Goal: Find contact information: Obtain details needed to contact an individual or organization

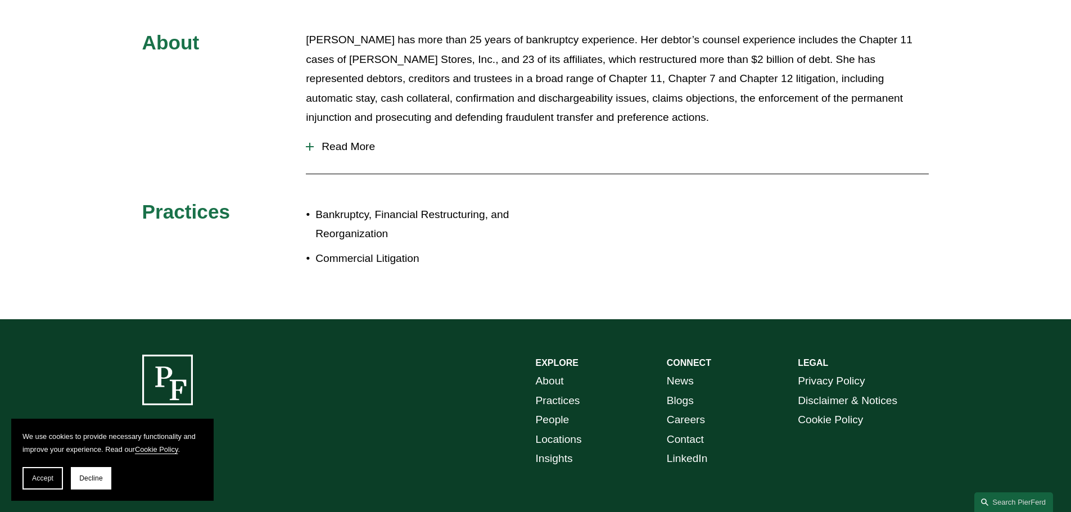
scroll to position [606, 0]
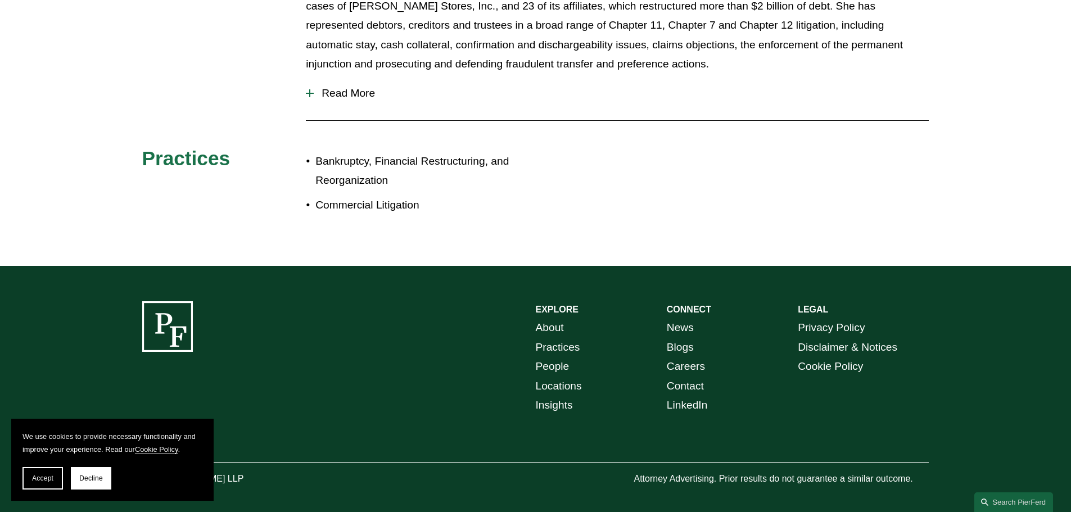
click at [552, 377] on link "Locations" at bounding box center [559, 387] width 46 height 20
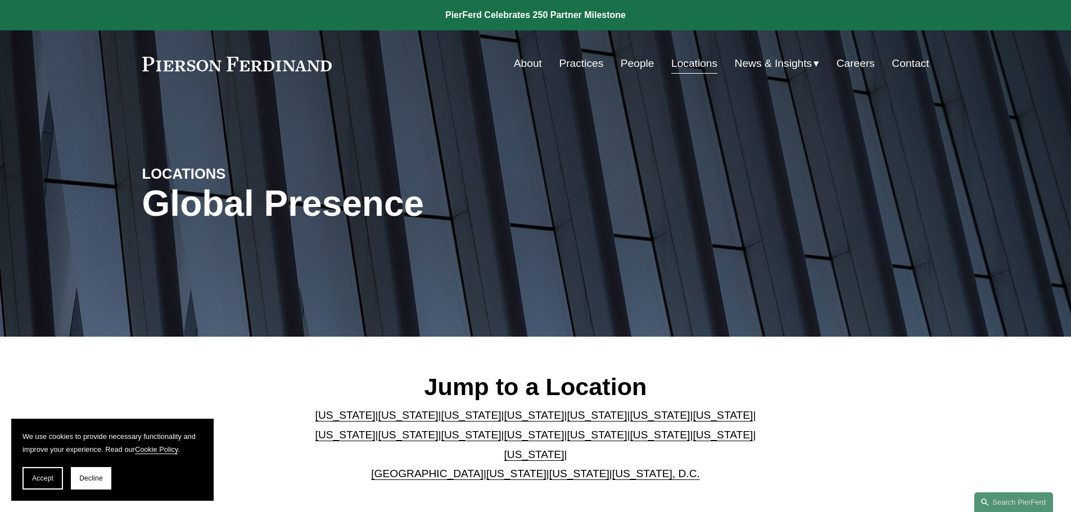
click at [567, 419] on link "[US_STATE]" at bounding box center [597, 415] width 60 height 12
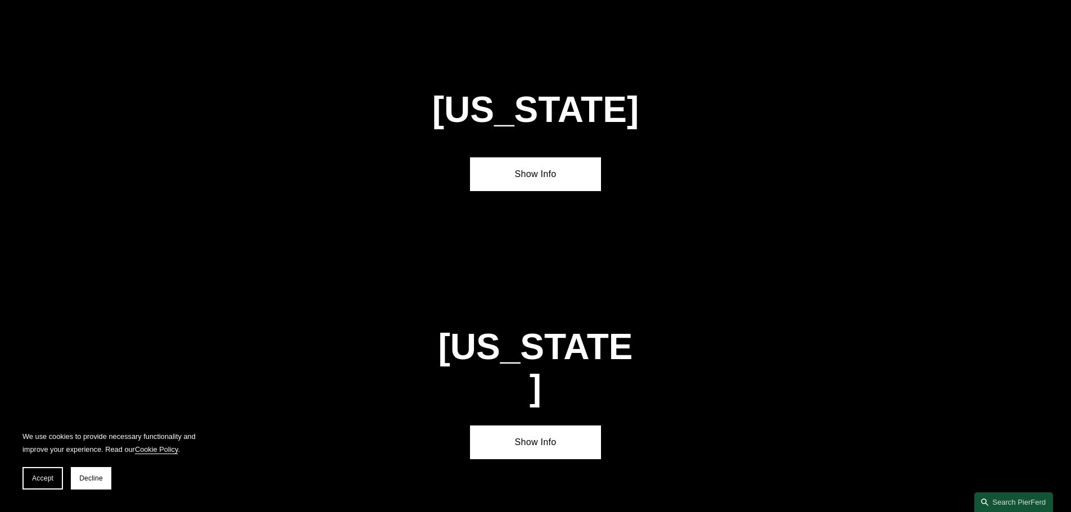
scroll to position [1458, 0]
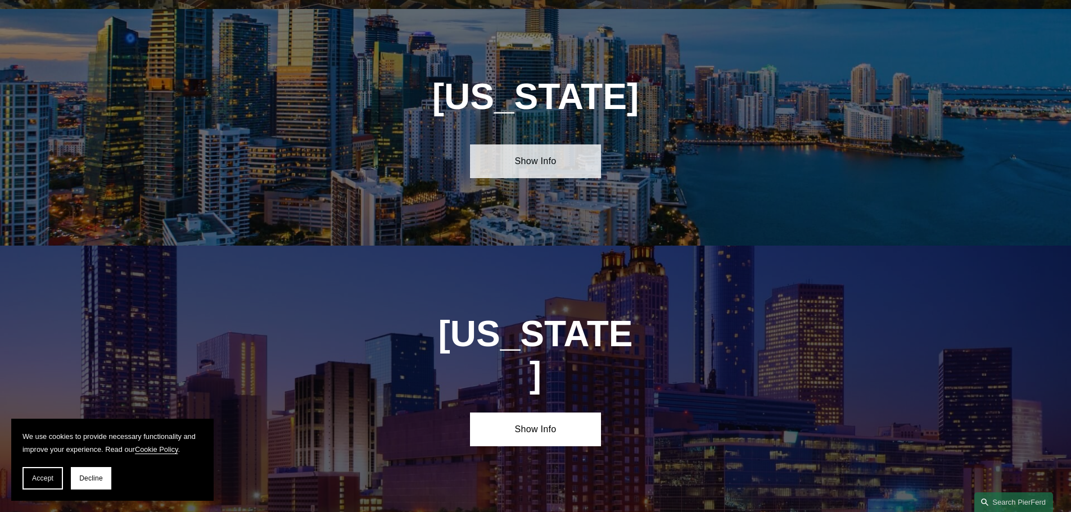
click at [539, 156] on link "Show Info" at bounding box center [535, 162] width 131 height 34
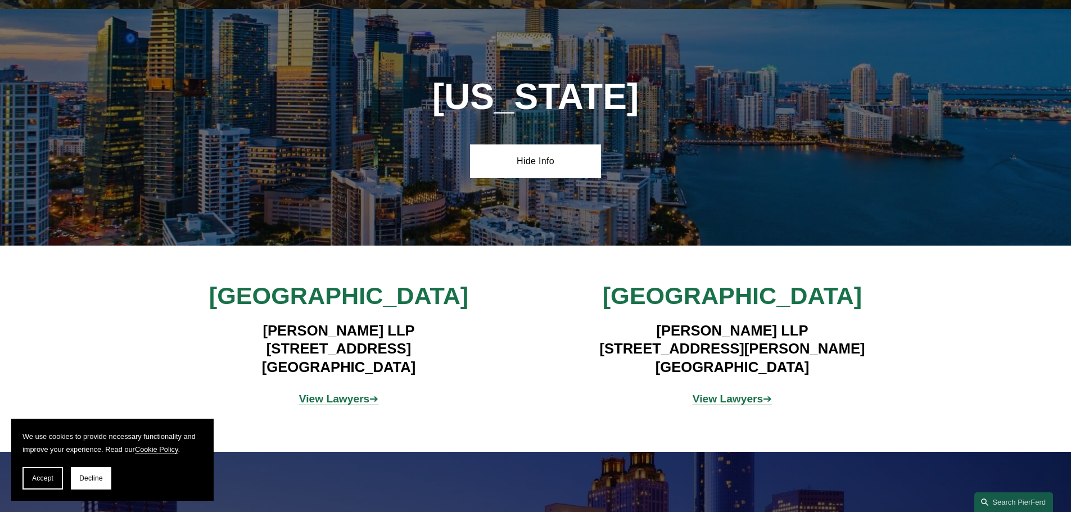
click at [340, 393] on strong "View Lawyers" at bounding box center [334, 399] width 71 height 12
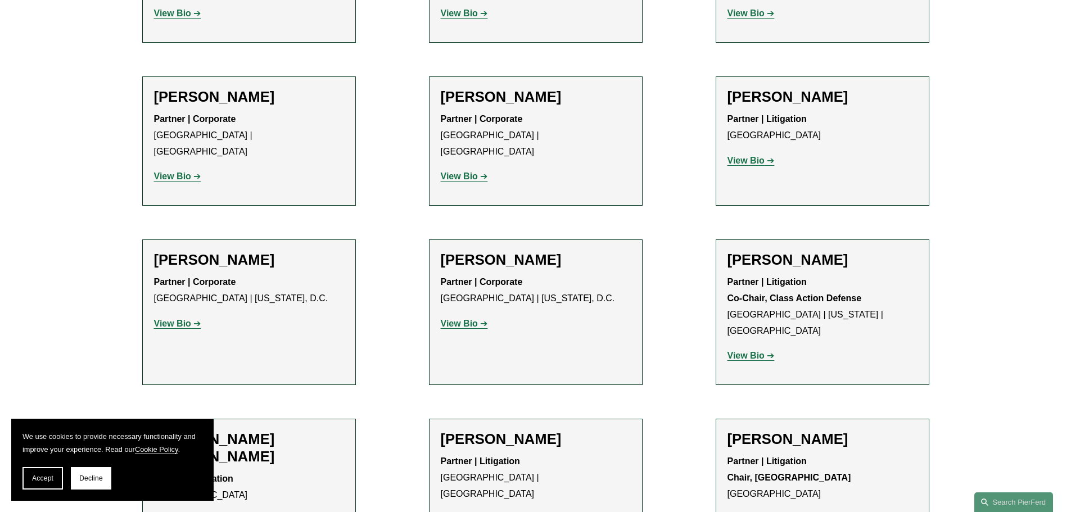
scroll to position [956, 0]
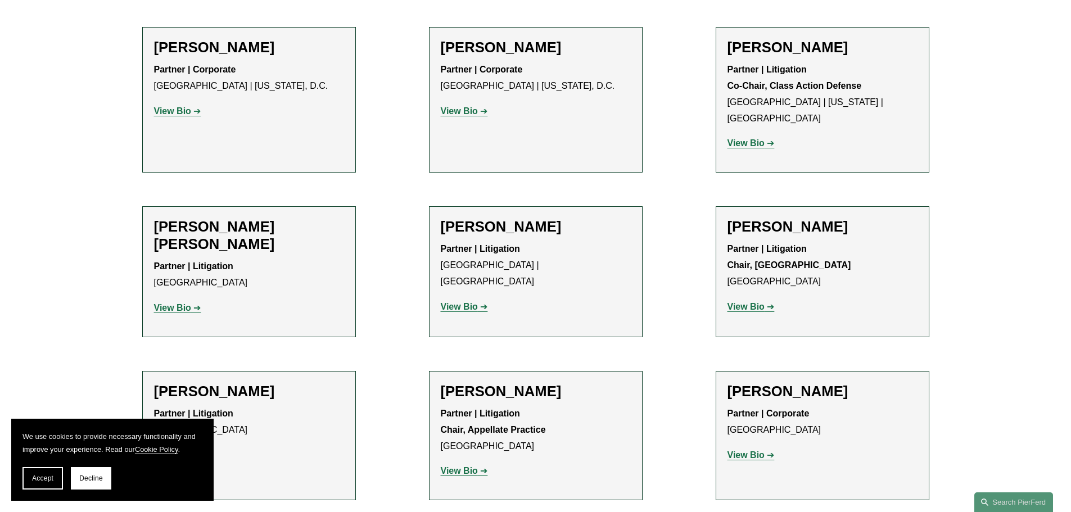
click at [564, 241] on p "Partner | Litigation [GEOGRAPHIC_DATA] | [GEOGRAPHIC_DATA]" at bounding box center [536, 265] width 190 height 48
click at [456, 302] on strong "View Bio" at bounding box center [459, 307] width 37 height 10
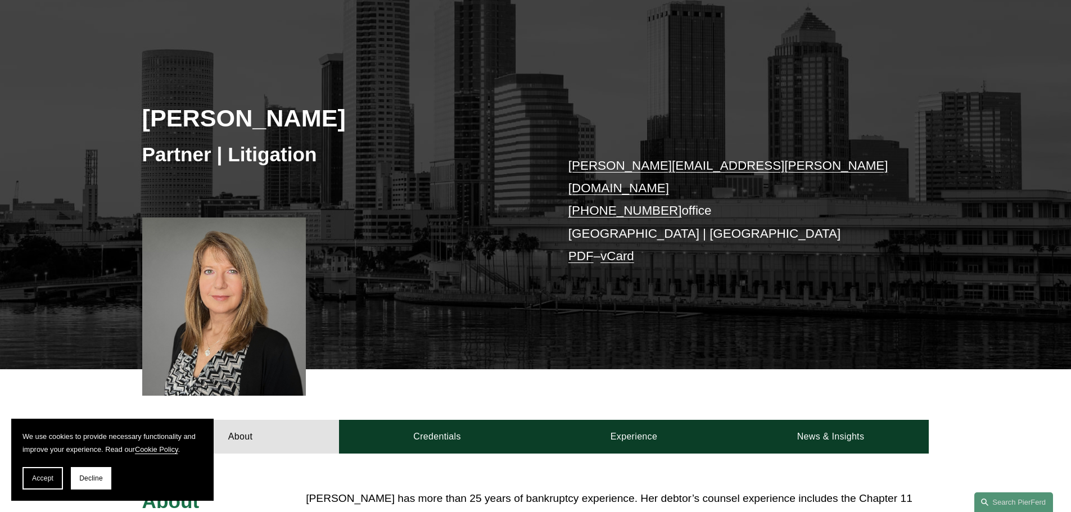
scroll to position [112, 0]
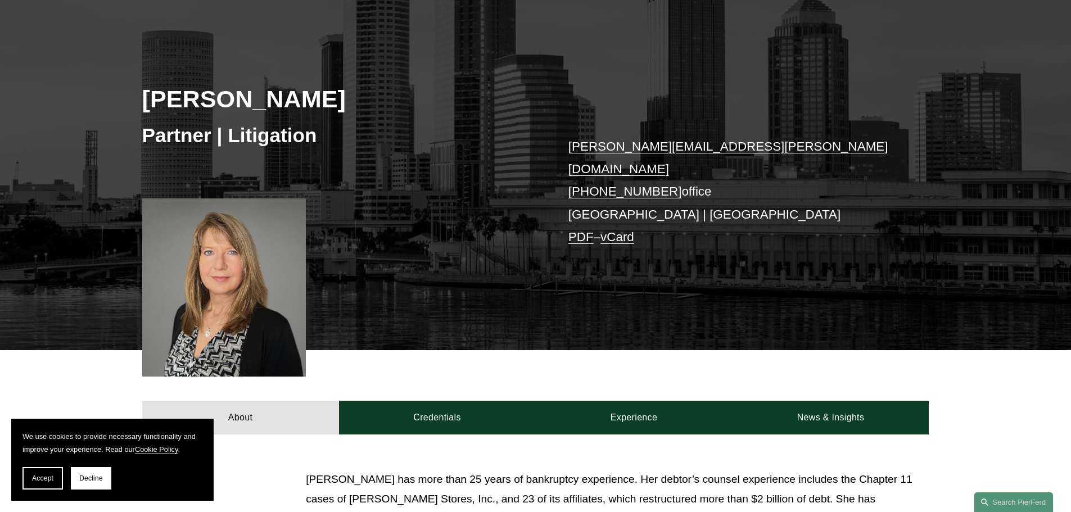
click at [614, 230] on link "vCard" at bounding box center [618, 237] width 34 height 14
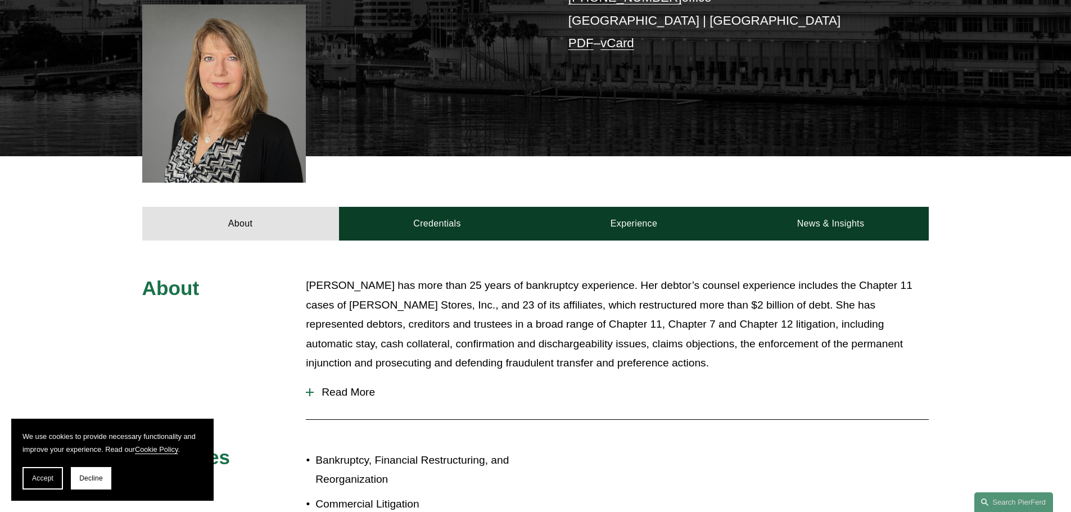
scroll to position [0, 0]
